Goal: Information Seeking & Learning: Learn about a topic

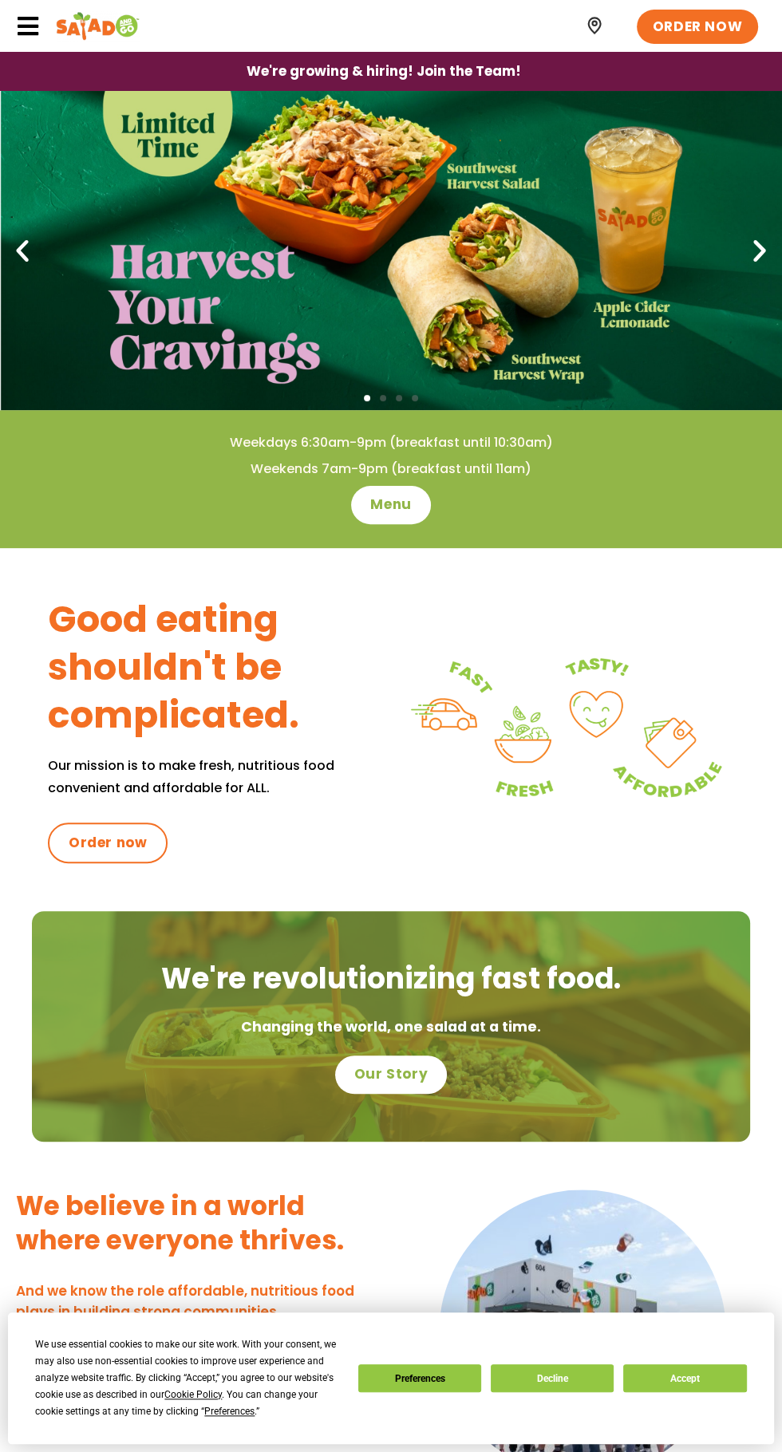
click at [29, 37] on icon at bounding box center [28, 26] width 24 height 24
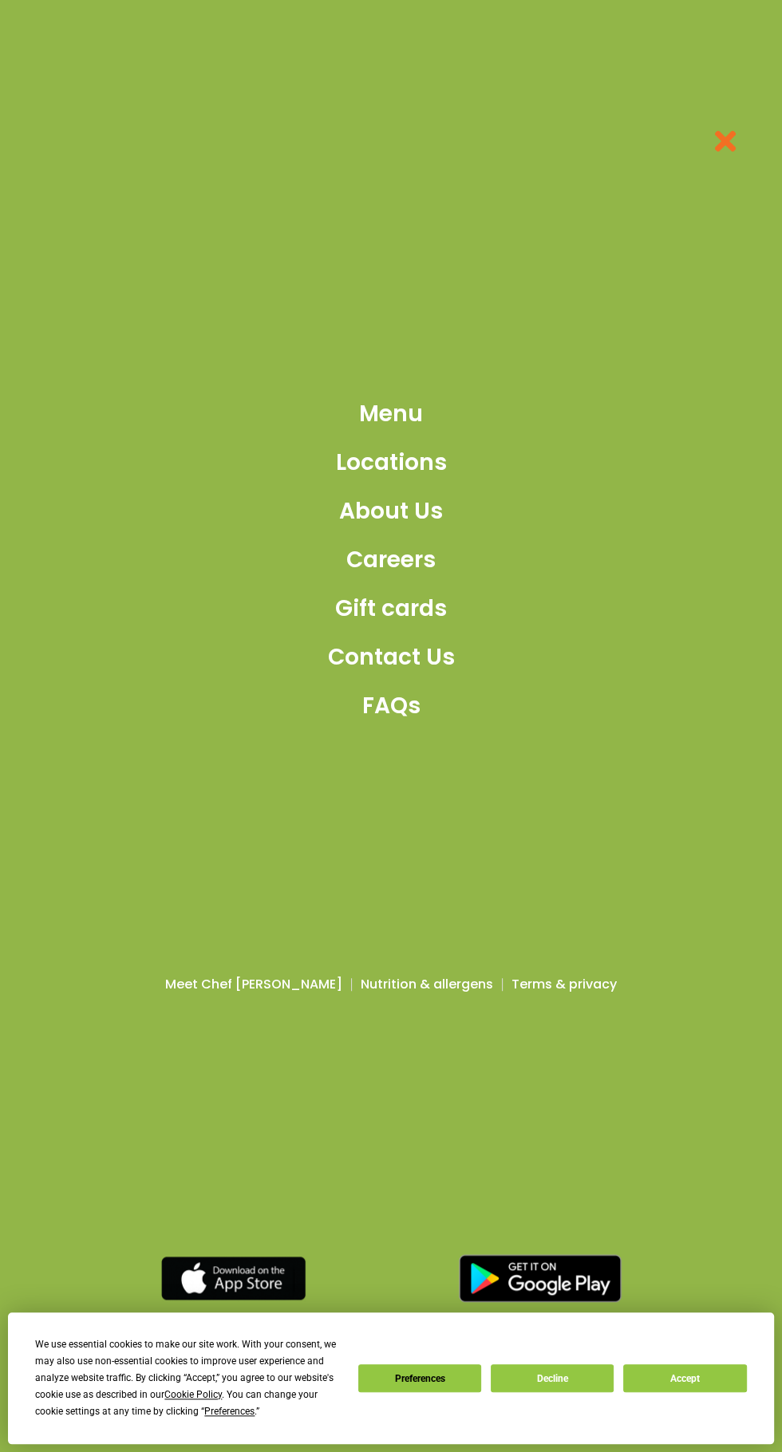
click at [402, 723] on span "FAQs" at bounding box center [391, 705] width 58 height 33
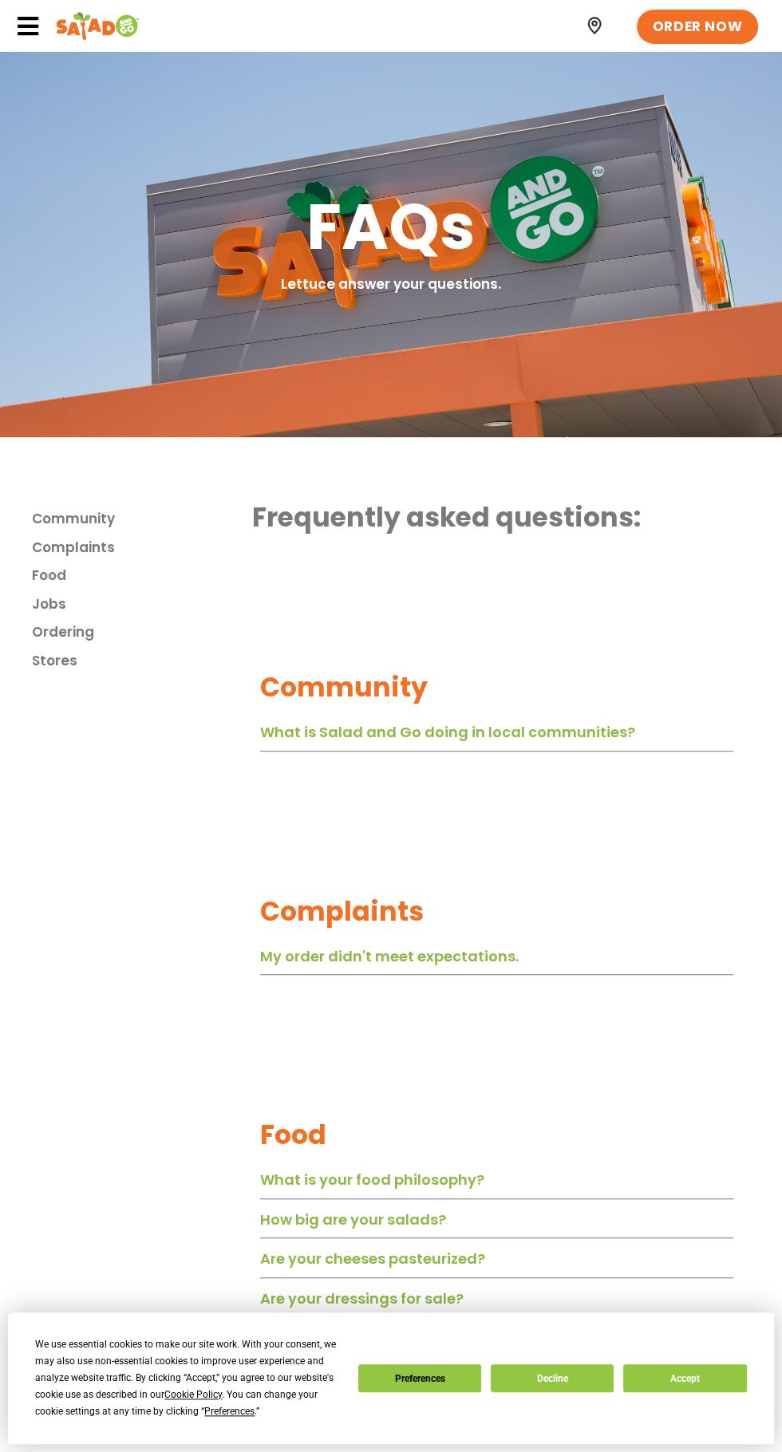
click at [28, 24] on icon at bounding box center [28, 26] width 24 height 24
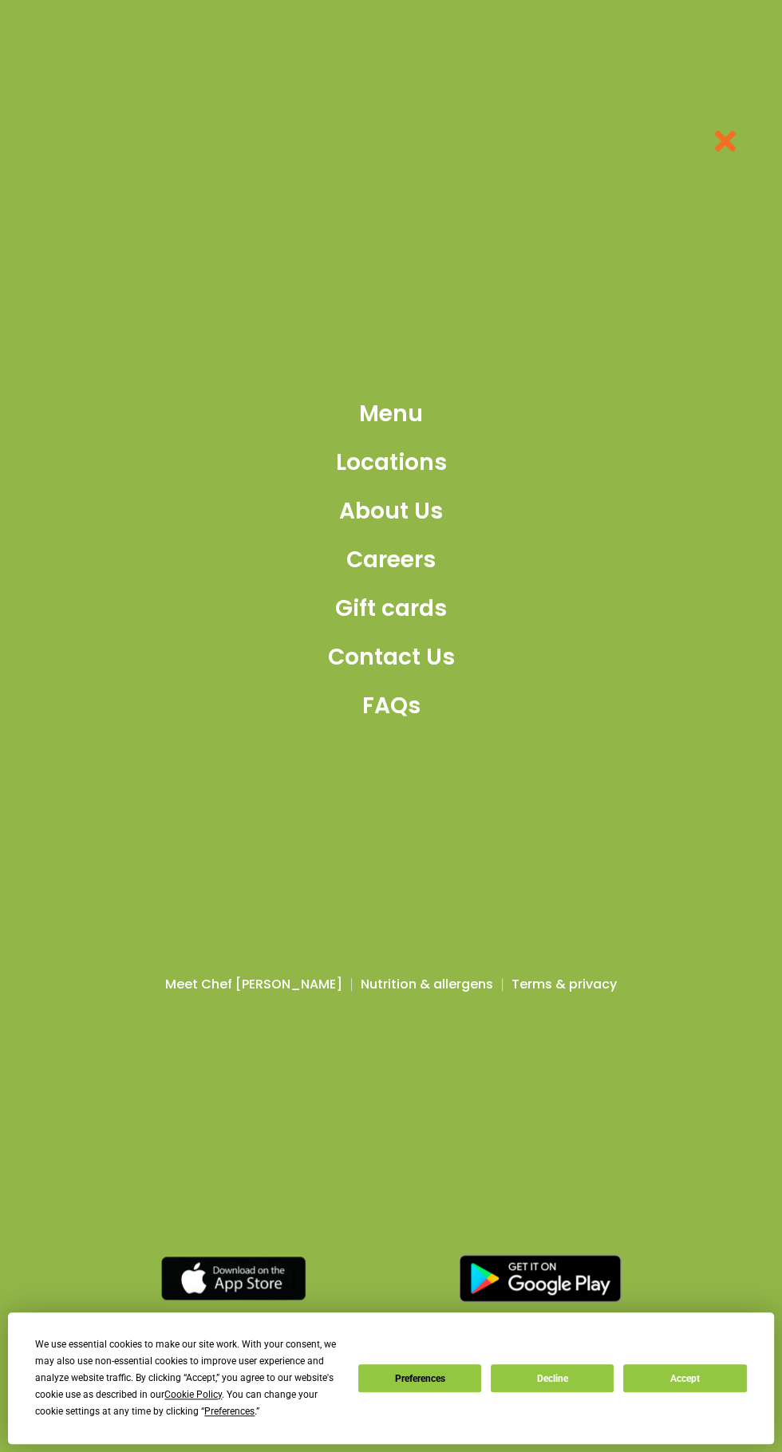
click at [387, 994] on span "Nutrition & allergens" at bounding box center [427, 984] width 132 height 19
